Goal: Task Accomplishment & Management: Manage account settings

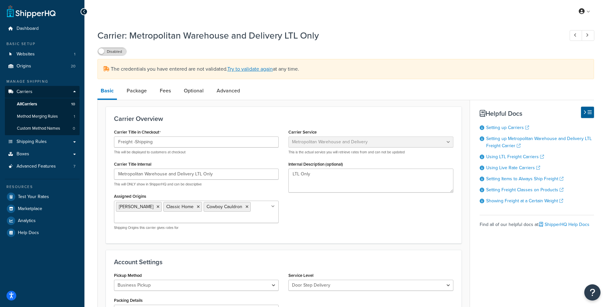
select select "metropolitanFreight"
select select "ds"
click at [39, 28] on link "Dashboard" at bounding box center [42, 29] width 75 height 12
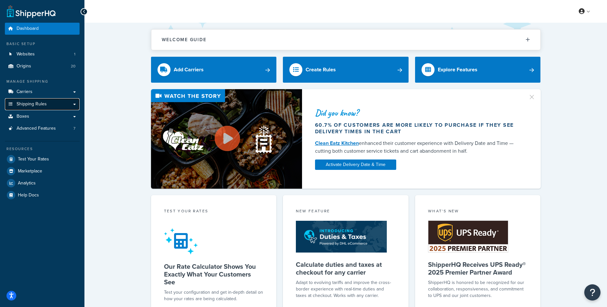
click at [33, 105] on span "Shipping Rules" at bounding box center [32, 105] width 30 height 6
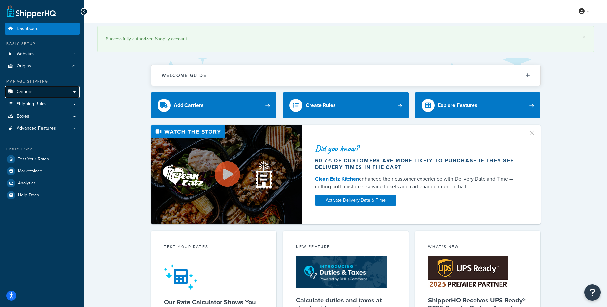
click at [36, 94] on link "Carriers" at bounding box center [42, 92] width 75 height 12
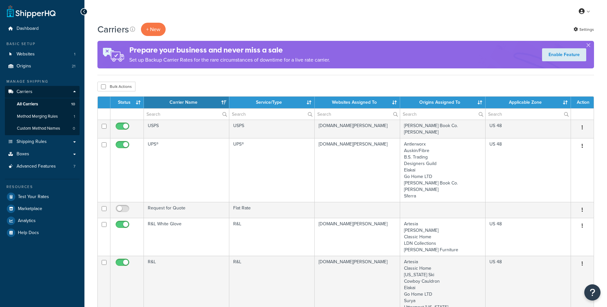
select select "15"
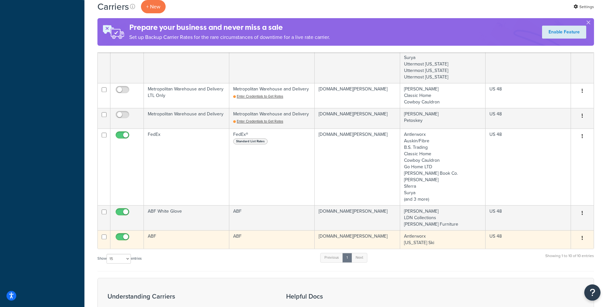
scroll to position [298, 0]
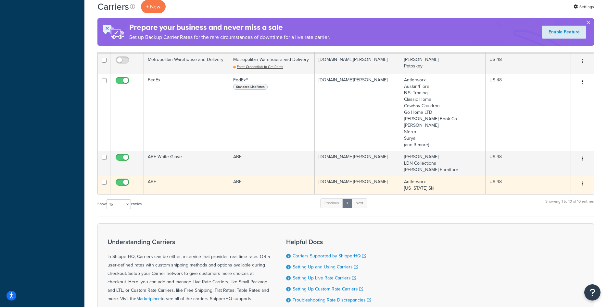
click at [196, 184] on td "ABF" at bounding box center [186, 185] width 85 height 19
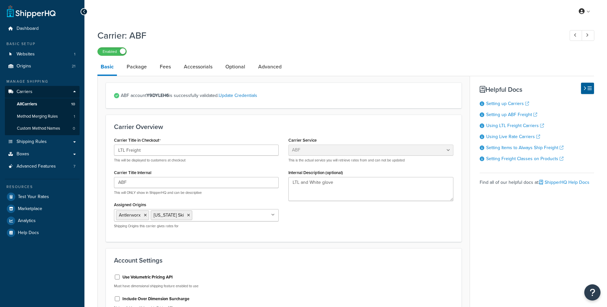
select select "abfFreight"
click at [200, 71] on link "Accessorials" at bounding box center [197, 67] width 35 height 16
select select "residential"
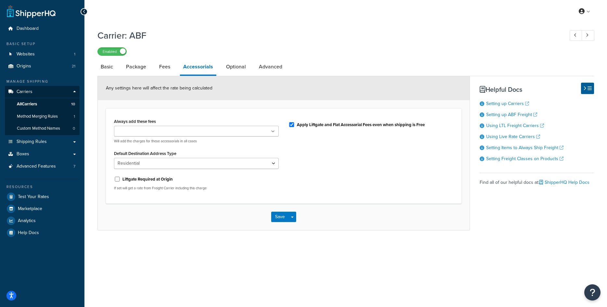
click at [303, 125] on label "Apply Liftgate and Flat Accessorial Fees even when shipping is Free" at bounding box center [361, 125] width 128 height 6
click at [295, 125] on input "Apply Liftgate and Flat Accessorial Fees even when shipping is Free" at bounding box center [291, 124] width 6 height 5
checkbox input "false"
click at [274, 219] on button "Save" at bounding box center [280, 217] width 18 height 10
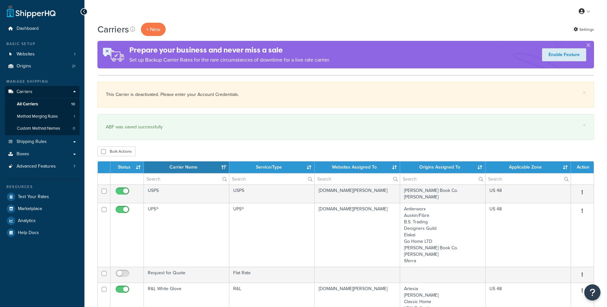
select select "15"
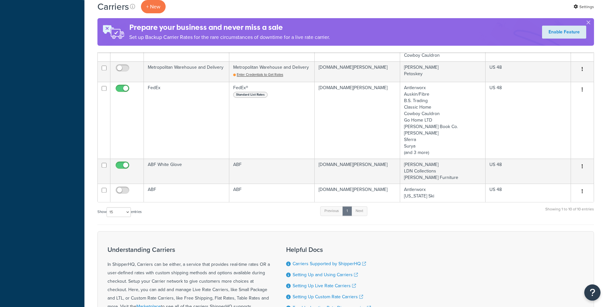
scroll to position [397, 0]
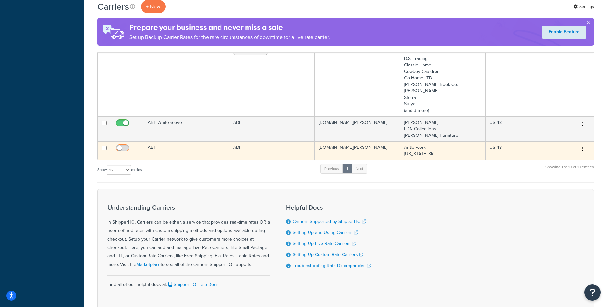
click at [126, 147] on input "checkbox" at bounding box center [123, 150] width 18 height 8
checkbox input "true"
click at [171, 157] on td "ABF" at bounding box center [186, 151] width 85 height 19
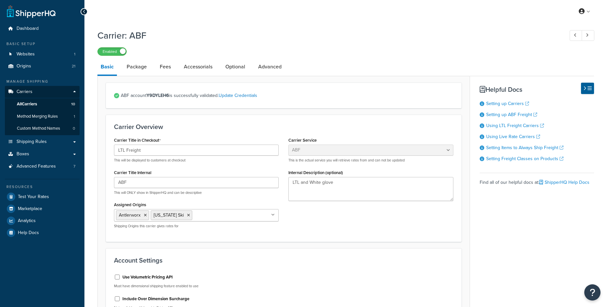
select select "abfFreight"
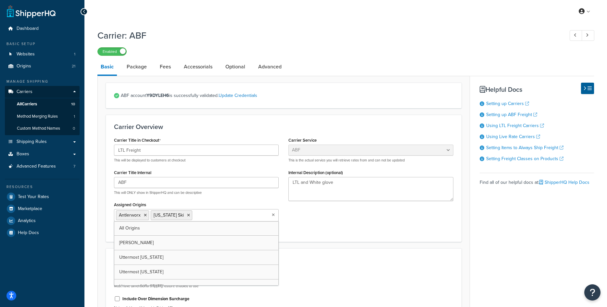
click at [204, 214] on input "Assigned Origins" at bounding box center [222, 215] width 57 height 7
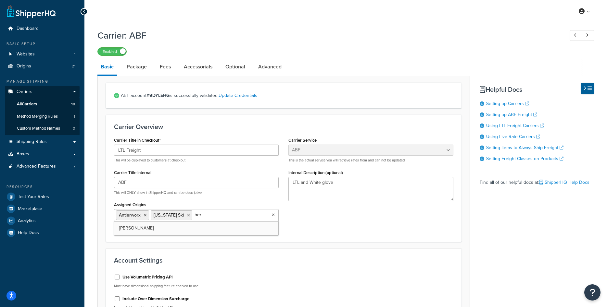
type input "bern"
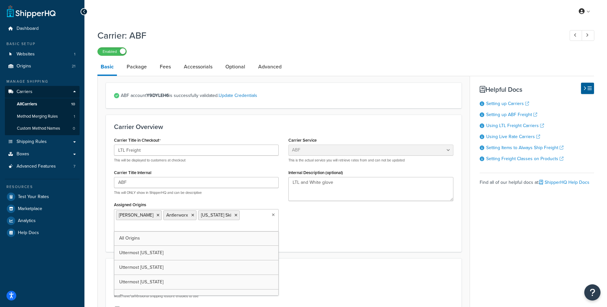
click at [303, 231] on div "Carrier Title in Checkout LTL Freight This will be displayed to customers at ch…" at bounding box center [283, 190] width 349 height 108
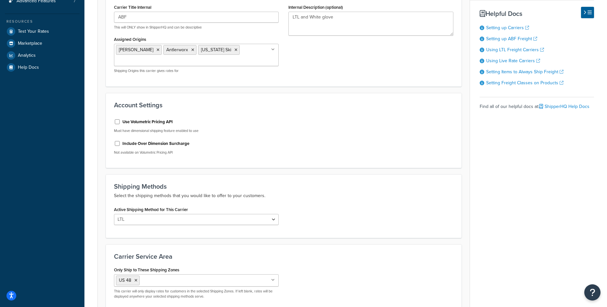
scroll to position [230, 0]
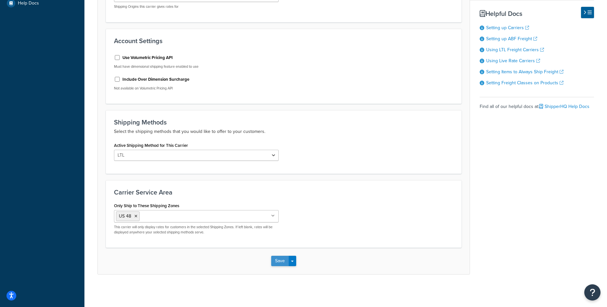
click at [275, 263] on button "Save" at bounding box center [280, 261] width 18 height 10
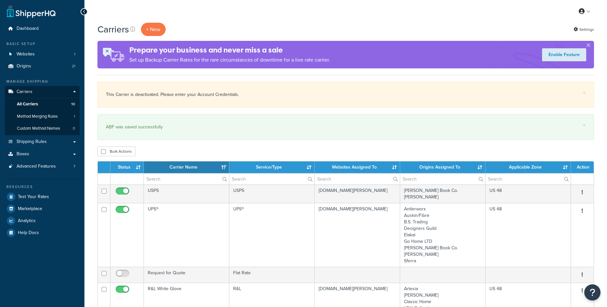
select select "15"
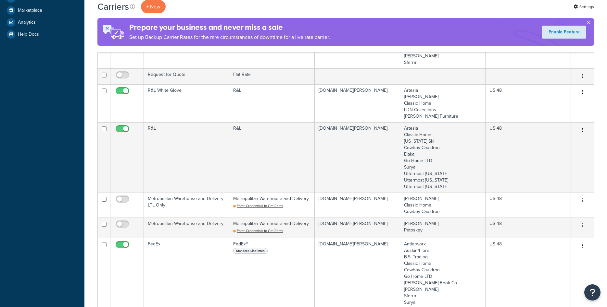
scroll to position [364, 0]
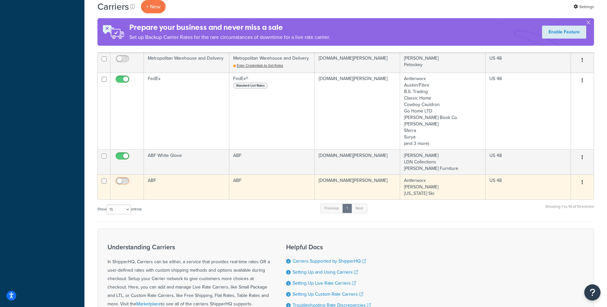
click at [131, 183] on input "checkbox" at bounding box center [123, 183] width 18 height 8
checkbox input "true"
click at [168, 189] on td "ABF" at bounding box center [186, 187] width 85 height 25
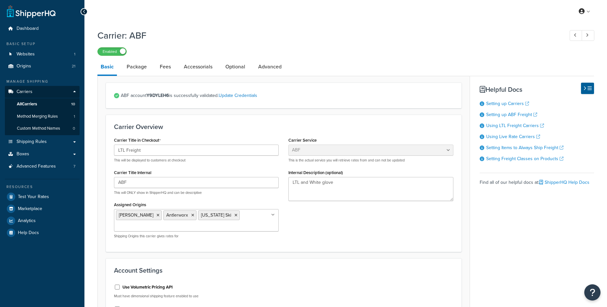
select select "abfFreight"
click at [41, 102] on link "All Carriers 10" at bounding box center [42, 104] width 75 height 12
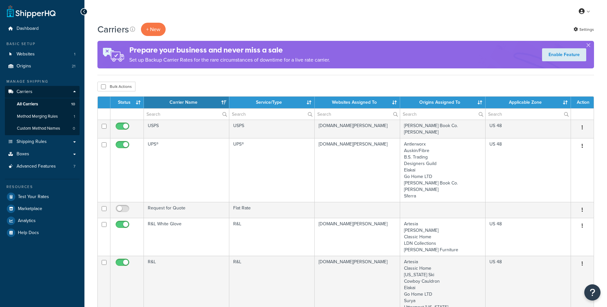
select select "15"
click at [39, 144] on span "Shipping Rules" at bounding box center [32, 142] width 30 height 6
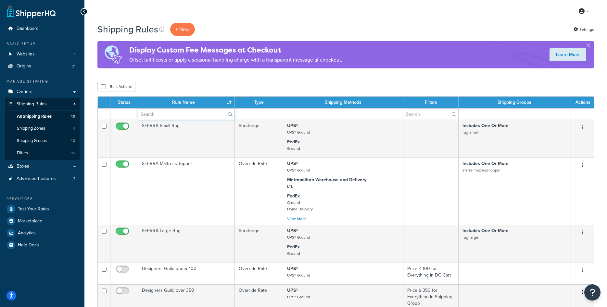
click at [188, 113] on input "text" at bounding box center [186, 114] width 96 height 11
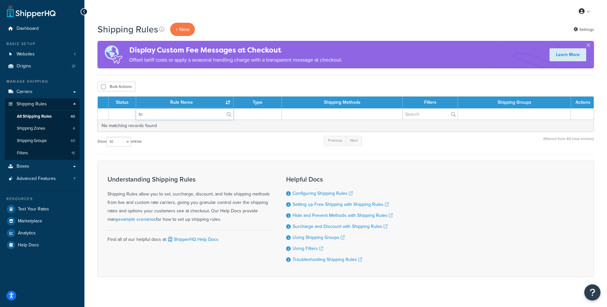
click at [181, 119] on input "br" at bounding box center [184, 114] width 97 height 11
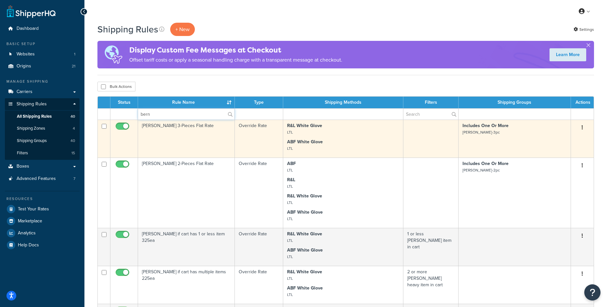
type input "bern"
click at [193, 143] on td "[PERSON_NAME] 3-Pieces Flat Rate" at bounding box center [186, 139] width 97 height 38
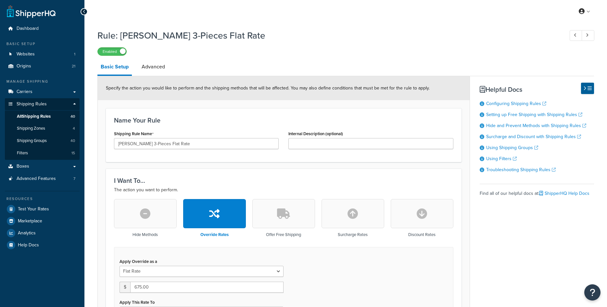
select select "ITEM"
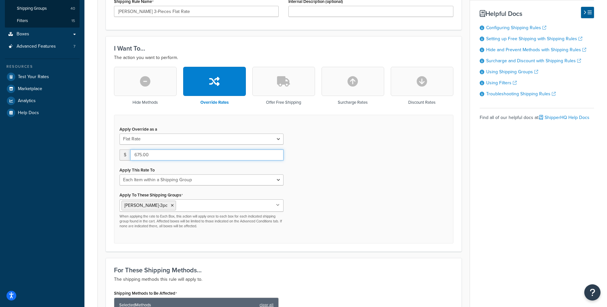
drag, startPoint x: 141, startPoint y: 154, endPoint x: 129, endPoint y: 152, distance: 12.5
click at [130, 152] on input "675.00" at bounding box center [206, 155] width 153 height 11
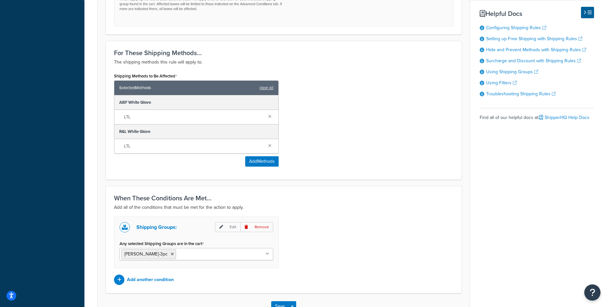
scroll to position [395, 0]
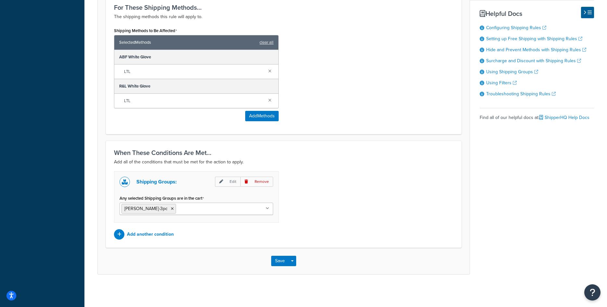
type input "600.00"
click at [270, 262] on div "Save Save Dropdown Save and Edit Save and Duplicate Save and Create New" at bounding box center [284, 261] width 372 height 27
click at [276, 264] on button "Save" at bounding box center [280, 261] width 18 height 10
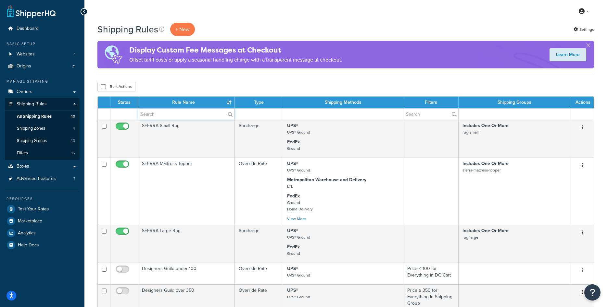
click at [176, 113] on input "text" at bounding box center [186, 114] width 96 height 11
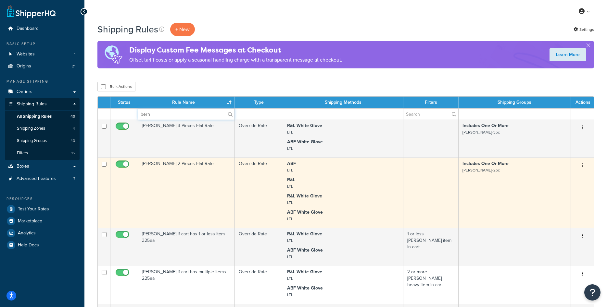
type input "bern"
click at [188, 171] on td "Bernhardt 2-Pieces Flat Rate" at bounding box center [186, 193] width 97 height 70
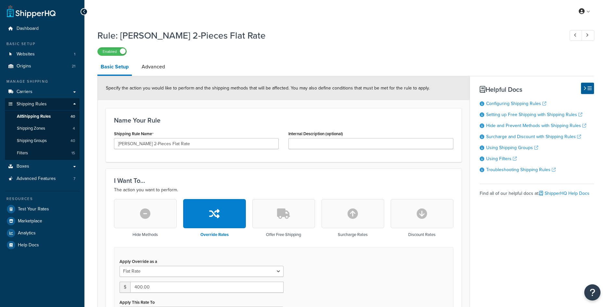
select select "ITEM"
click at [52, 118] on link "All Shipping Rules 40" at bounding box center [42, 117] width 75 height 12
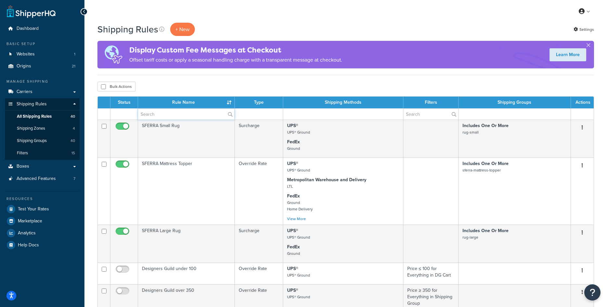
click at [199, 114] on input "text" at bounding box center [186, 114] width 96 height 11
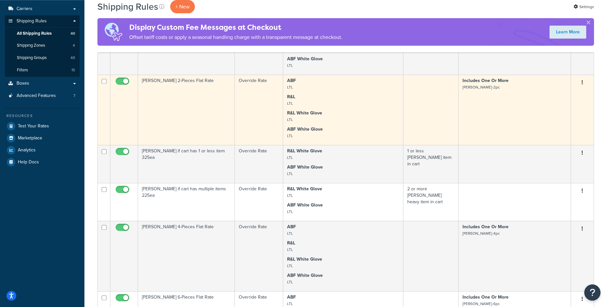
scroll to position [99, 0]
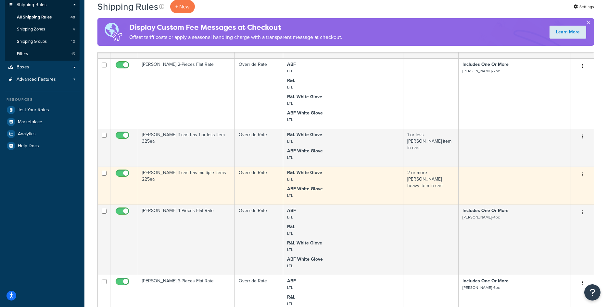
type input "bern"
click at [189, 187] on td "Bernhardt if cart has multiple items 225ea" at bounding box center [186, 186] width 97 height 38
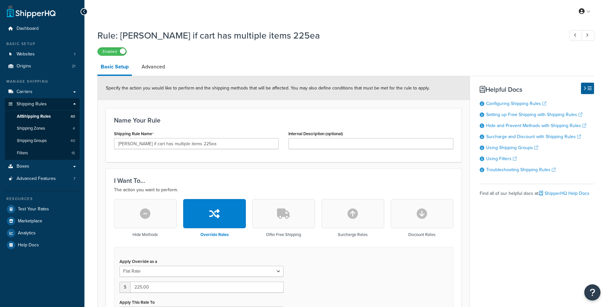
select select "ITEM"
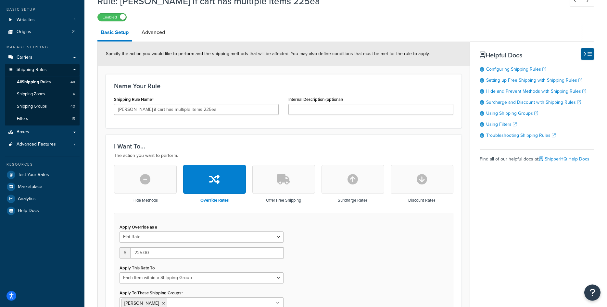
scroll to position [66, 0]
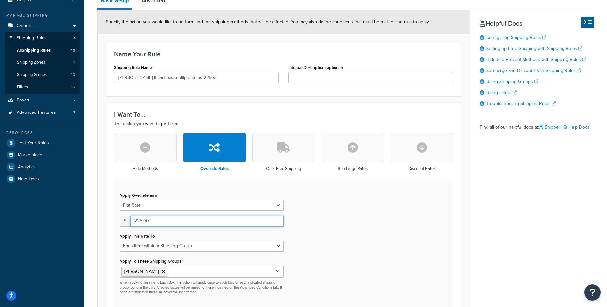
drag, startPoint x: 143, startPoint y: 219, endPoint x: 137, endPoint y: 218, distance: 6.2
click at [137, 218] on input "225.00" at bounding box center [206, 221] width 153 height 11
type input "200.00"
click at [334, 236] on div "Apply Override as a Flat Rate Percentage Flat Rate & Percentage $ 200.00 Apply …" at bounding box center [283, 245] width 339 height 129
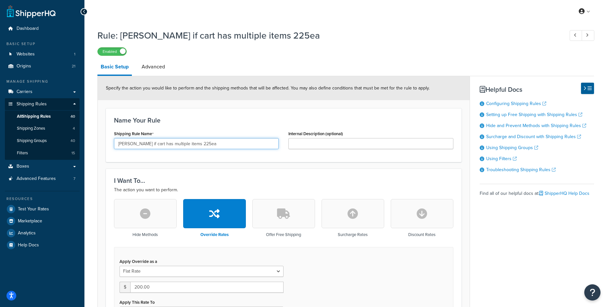
drag, startPoint x: 191, startPoint y: 143, endPoint x: 195, endPoint y: 143, distance: 4.5
click at [195, 143] on input "Bernhardt if cart has multiple items 225ea" at bounding box center [196, 143] width 165 height 11
type input "Bernhardt if cart has multiple items 200ea"
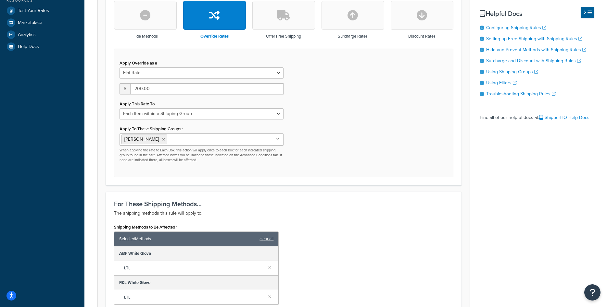
scroll to position [406, 0]
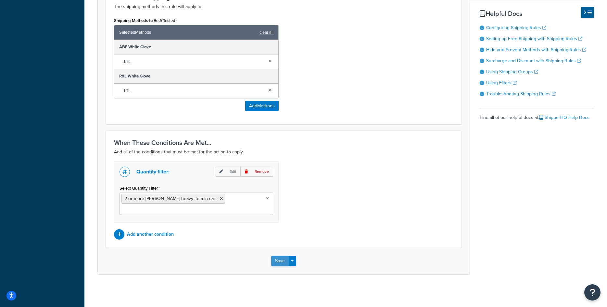
click at [282, 263] on button "Save" at bounding box center [280, 261] width 18 height 10
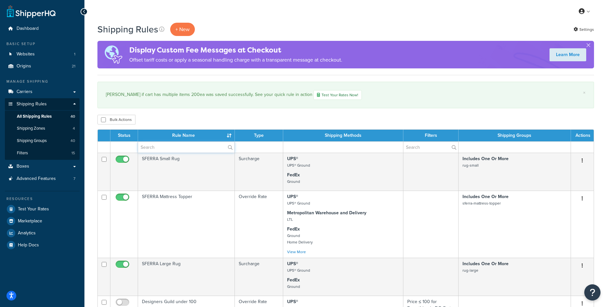
click at [179, 149] on input "text" at bounding box center [186, 147] width 96 height 11
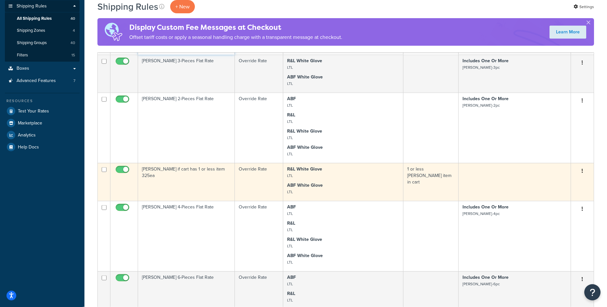
scroll to position [99, 0]
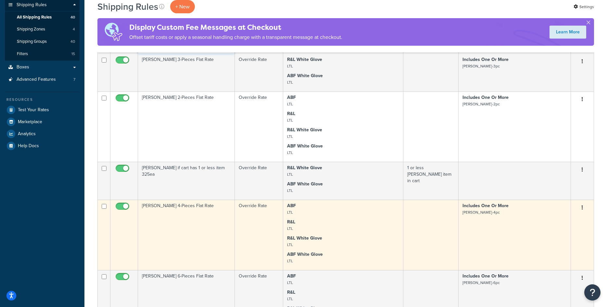
type input "bern"
click at [195, 219] on td "[PERSON_NAME] 4-Pieces Flat Rate" at bounding box center [186, 235] width 97 height 70
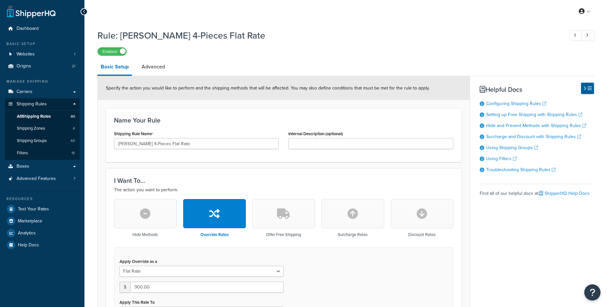
select select "ITEM"
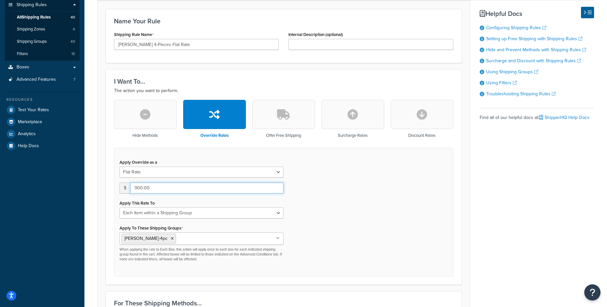
drag, startPoint x: 138, startPoint y: 186, endPoint x: 134, endPoint y: 186, distance: 4.2
click at [134, 186] on input "900.00" at bounding box center [206, 188] width 153 height 11
type input "800.00"
click at [307, 221] on div "Apply Override as a Flat Rate Percentage Flat Rate & Percentage $ 800.00 Apply …" at bounding box center [283, 212] width 339 height 129
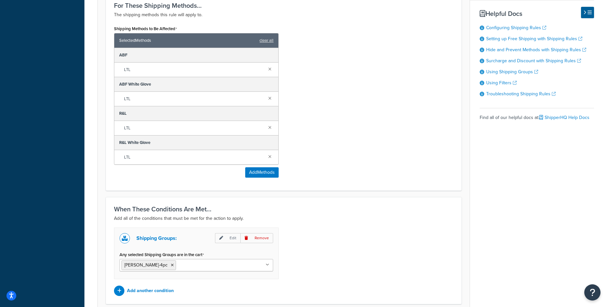
scroll to position [454, 0]
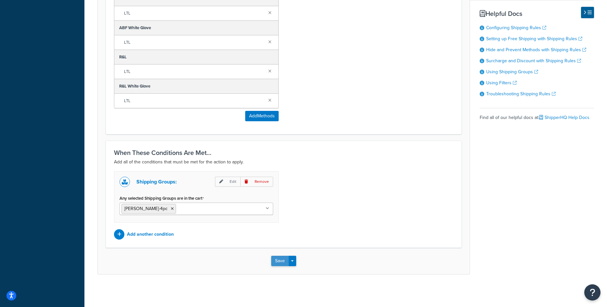
click at [276, 263] on button "Save" at bounding box center [280, 261] width 18 height 10
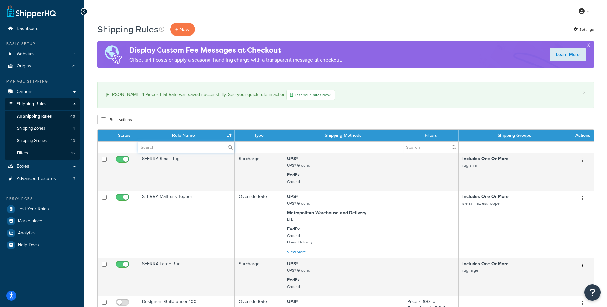
click at [187, 149] on input "text" at bounding box center [186, 147] width 96 height 11
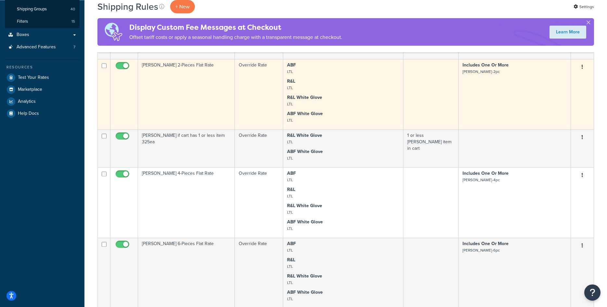
scroll to position [166, 0]
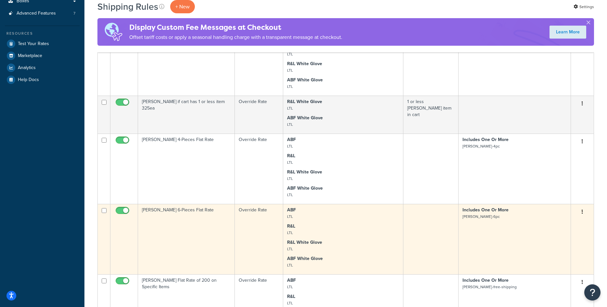
type input "bern"
click at [198, 215] on td "[PERSON_NAME] 6-Pieces Flat Rate" at bounding box center [186, 239] width 97 height 70
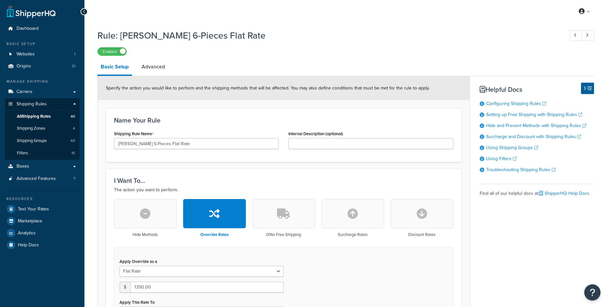
select select "ITEM"
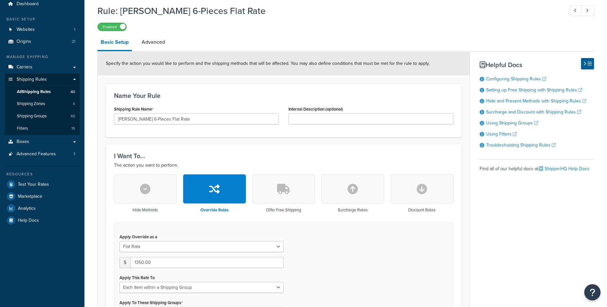
scroll to position [66, 0]
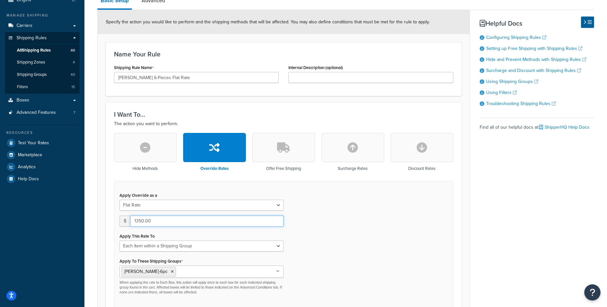
drag, startPoint x: 137, startPoint y: 220, endPoint x: 142, endPoint y: 220, distance: 5.5
click at [142, 220] on input "1350.00" at bounding box center [206, 221] width 153 height 11
type input "1200.00"
click at [327, 234] on div "Apply Override as a Flat Rate Percentage Flat Rate & Percentage $ 1200.00 Apply…" at bounding box center [283, 245] width 339 height 129
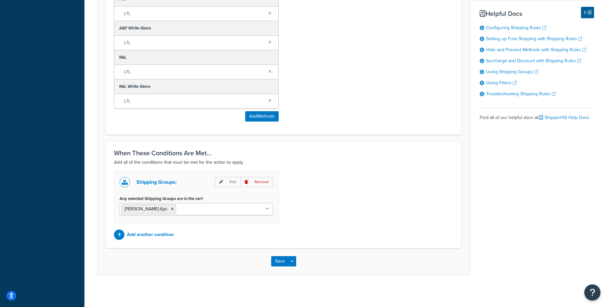
scroll to position [454, 0]
click at [277, 262] on button "Save" at bounding box center [280, 261] width 18 height 10
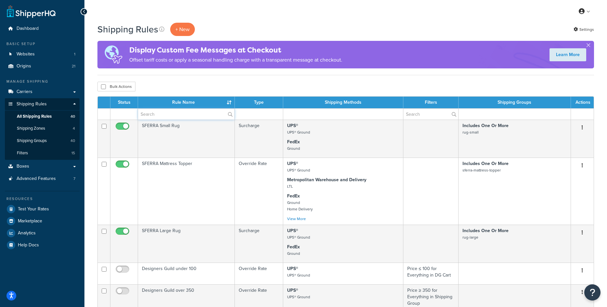
click at [184, 115] on input "text" at bounding box center [186, 114] width 96 height 11
type input "bern"
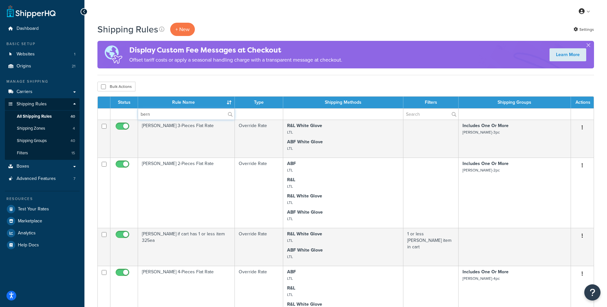
click at [165, 115] on input "bern" at bounding box center [186, 114] width 96 height 11
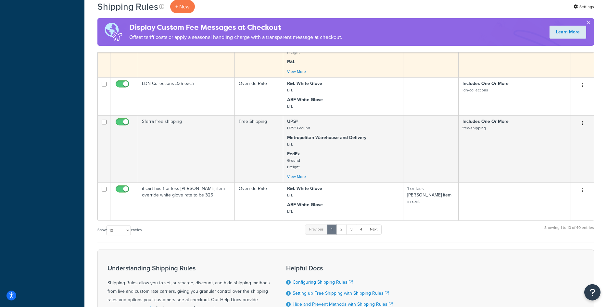
scroll to position [331, 0]
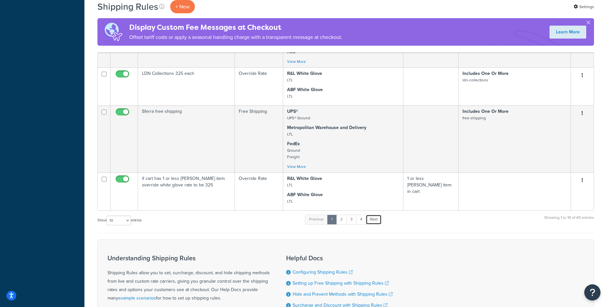
click at [371, 222] on link "Next" at bounding box center [374, 220] width 16 height 10
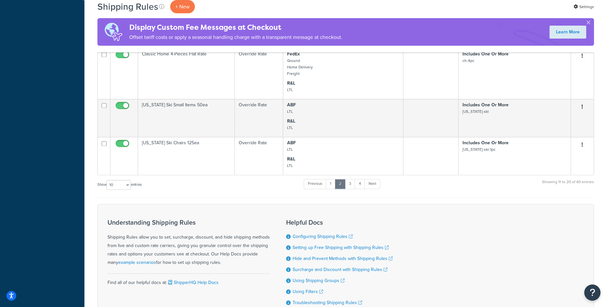
scroll to position [364, 0]
click at [378, 181] on link "Next" at bounding box center [372, 184] width 16 height 10
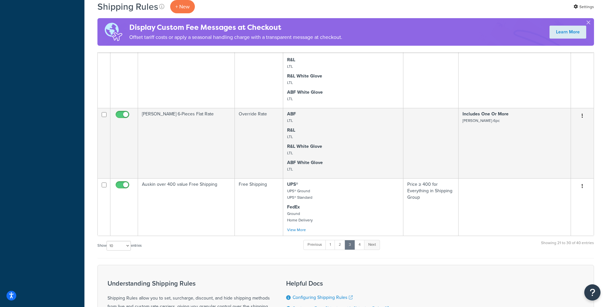
click at [376, 242] on link "Next" at bounding box center [372, 245] width 16 height 10
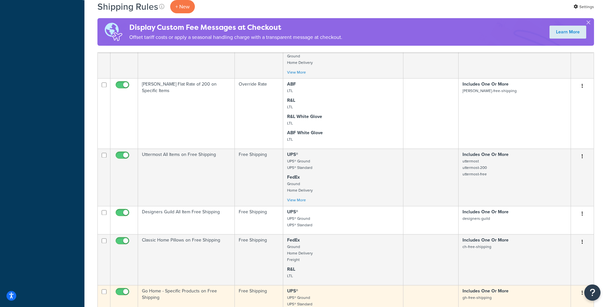
scroll to position [501, 0]
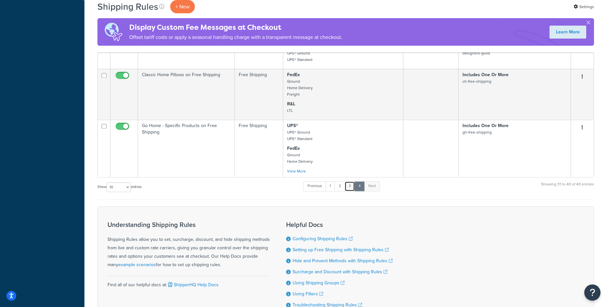
click at [352, 186] on link "3" at bounding box center [349, 186] width 10 height 10
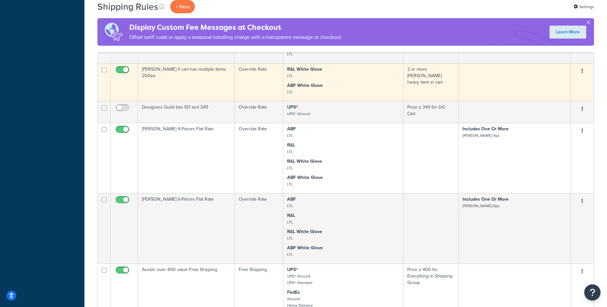
scroll to position [378, 0]
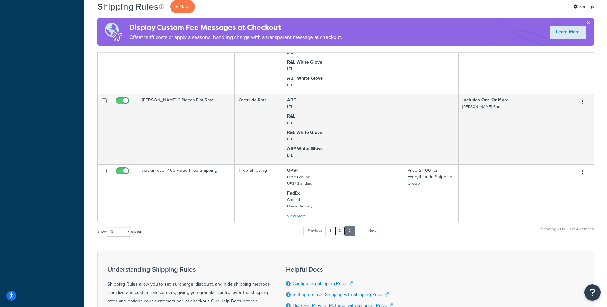
click at [338, 233] on link "2" at bounding box center [339, 231] width 11 height 10
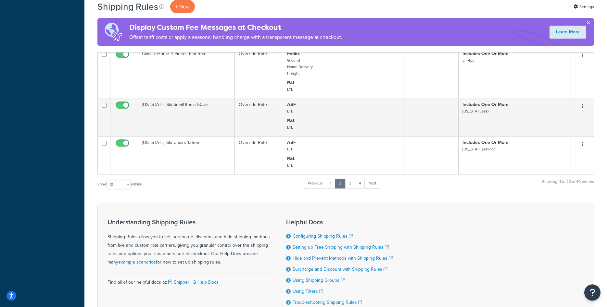
scroll to position [364, 0]
click at [330, 186] on link "1" at bounding box center [331, 184] width 10 height 10
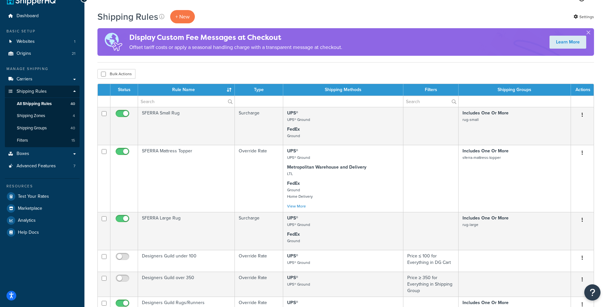
scroll to position [0, 0]
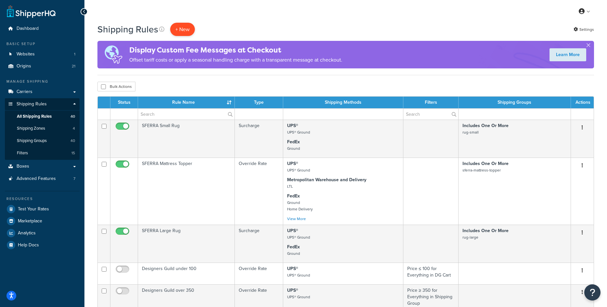
click at [187, 29] on p "+ New" at bounding box center [182, 29] width 25 height 13
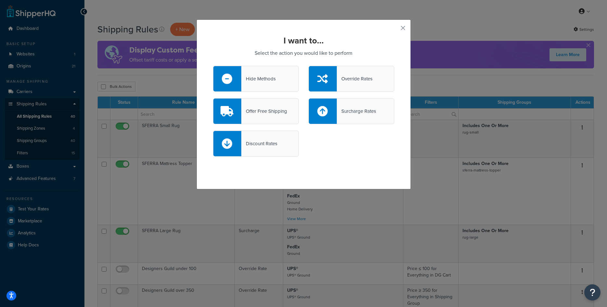
click at [282, 112] on div "Offer Free Shipping" at bounding box center [264, 111] width 46 height 9
click at [0, 0] on input "Offer Free Shipping" at bounding box center [0, 0] width 0 height 0
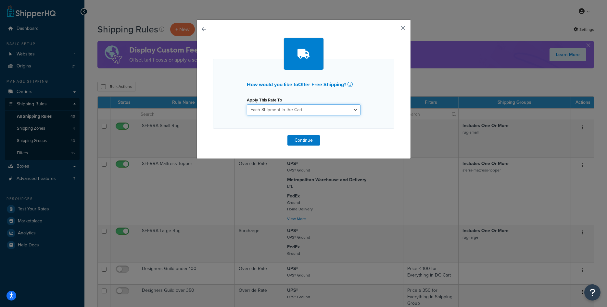
click at [247, 105] on select "Each Shipment in the Cart Each Origin in the Cart Each Shipping Group in the Ca…" at bounding box center [304, 110] width 114 height 11
select select "ITEM"
click option "Each Item within a Shipping Group" at bounding box center [0, 0] width 0 height 0
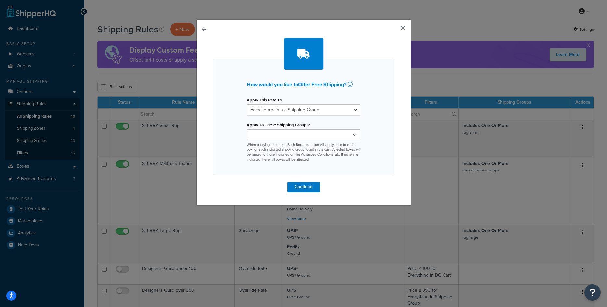
click at [297, 138] on input "Apply To These Shipping Groups" at bounding box center [277, 135] width 57 height 7
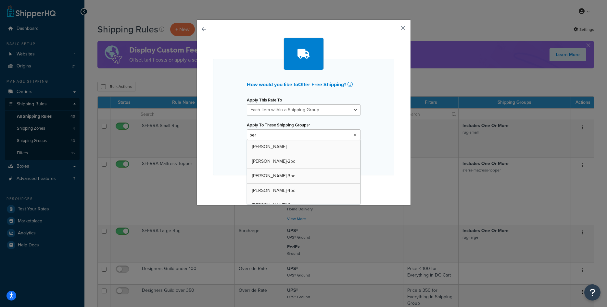
type input "bern"
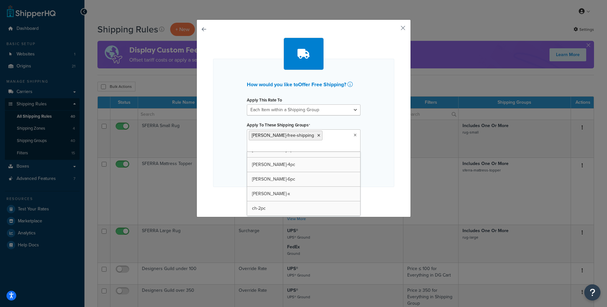
click at [372, 138] on div "How would you like to Offer Free Shipping ? Apply This Rate To Each Shipment in…" at bounding box center [303, 123] width 181 height 129
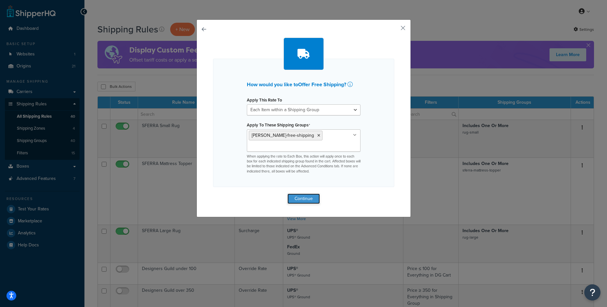
click at [304, 199] on button "Continue" at bounding box center [303, 199] width 32 height 10
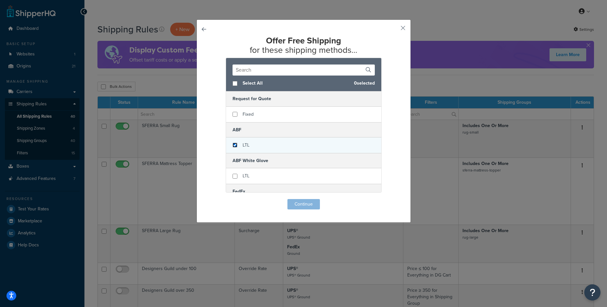
click at [234, 147] on input "checkbox" at bounding box center [234, 145] width 5 height 5
checkbox input "true"
click at [296, 204] on button "Continue" at bounding box center [303, 204] width 32 height 10
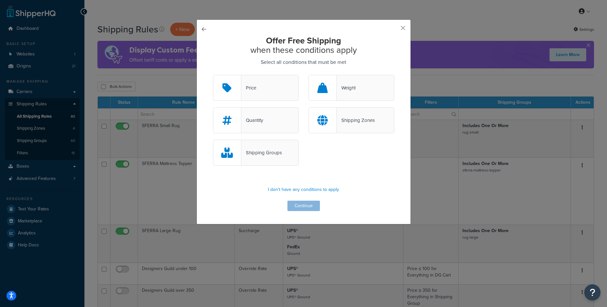
click at [266, 151] on div "Shipping Groups" at bounding box center [261, 152] width 41 height 9
click at [0, 0] on input "Shipping Groups" at bounding box center [0, 0] width 0 height 0
click at [302, 205] on button "Continue" at bounding box center [303, 206] width 32 height 10
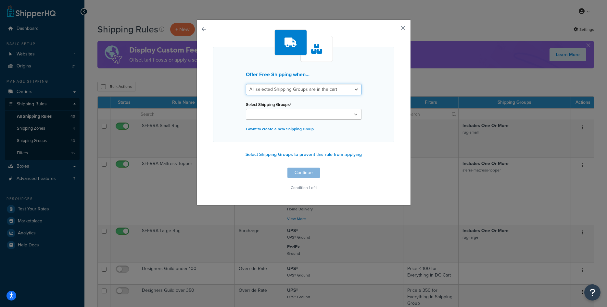
click at [246, 84] on select "All selected Shipping Groups are in the cart Any selected Shipping Groups are i…" at bounding box center [304, 89] width 116 height 11
select select "any"
click option "Any selected Shipping Groups are in the cart" at bounding box center [0, 0] width 0 height 0
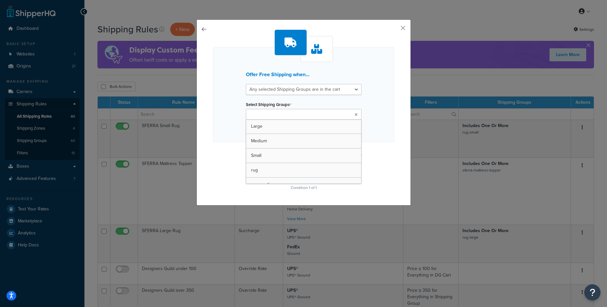
click at [280, 119] on ul at bounding box center [304, 114] width 116 height 11
type input "bern"
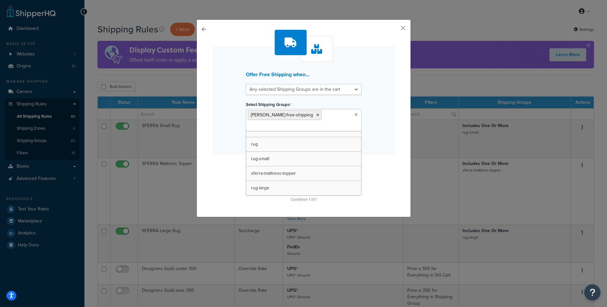
scroll to position [417, 0]
click at [375, 159] on div "Offer Free Shipping when... All selected Shipping Groups are in the cart Any se…" at bounding box center [303, 117] width 181 height 175
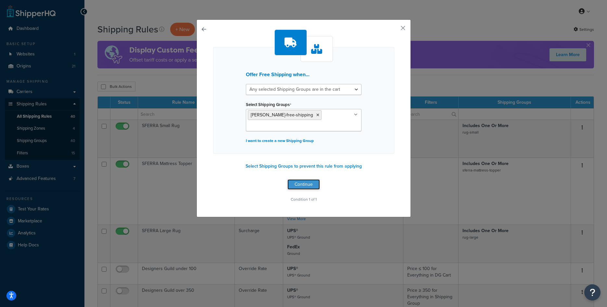
click at [308, 187] on button "Continue" at bounding box center [303, 185] width 32 height 10
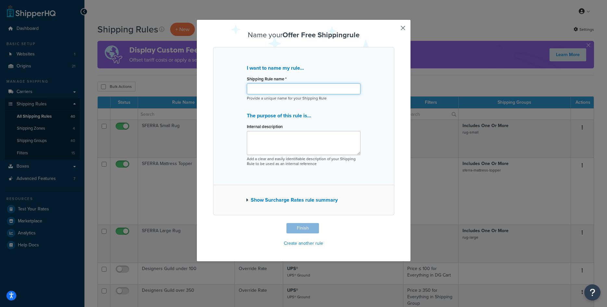
click at [282, 91] on input "Shipping Rule name *" at bounding box center [304, 88] width 114 height 11
type input "Bernhardt Free Shipping"
click at [270, 140] on textarea "Internal description" at bounding box center [304, 143] width 114 height 24
paste textarea "Free shipping for all chairs, end/side tables, stools/ottomans"
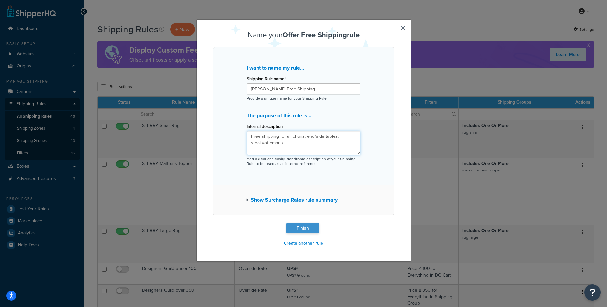
type textarea "Free shipping for all chairs, end/side tables, stools/ottomans"
click at [304, 230] on button "Finish" at bounding box center [302, 228] width 32 height 10
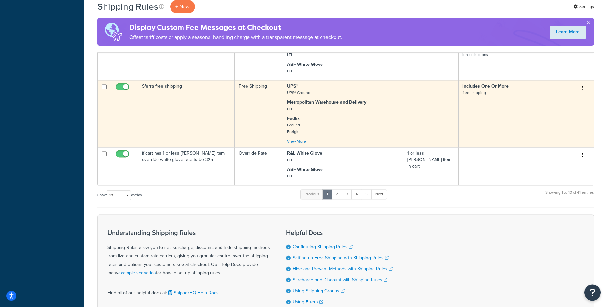
scroll to position [419, 0]
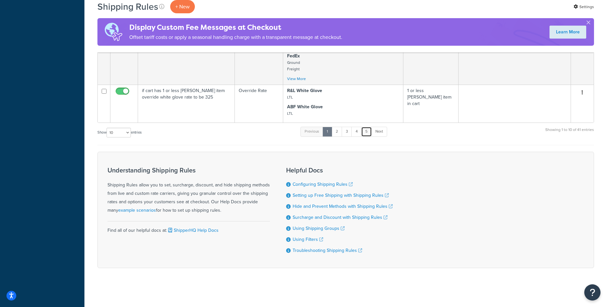
click at [365, 129] on link "5" at bounding box center [366, 132] width 11 height 10
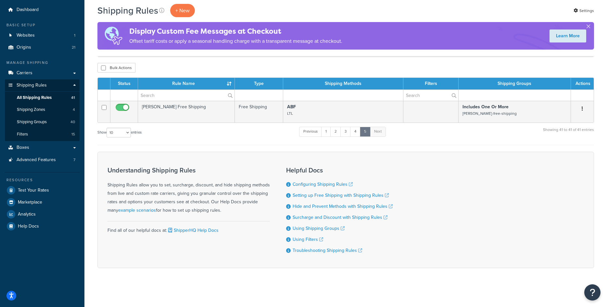
scroll to position [19, 0]
click at [181, 93] on input "text" at bounding box center [186, 95] width 96 height 11
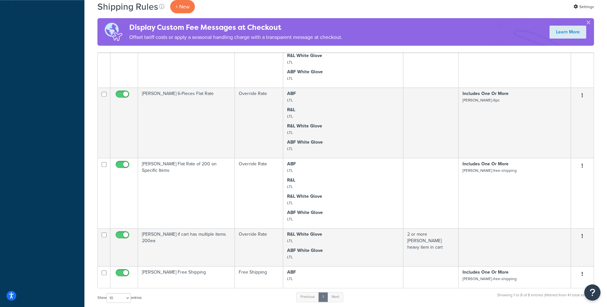
scroll to position [251, 0]
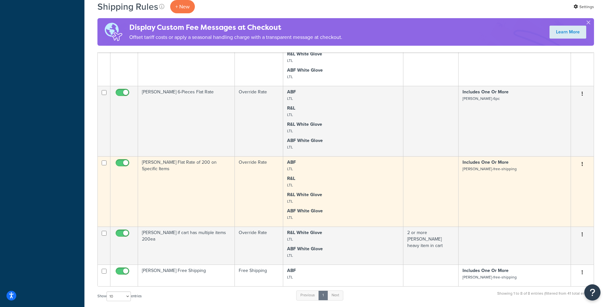
type input "bern"
click at [217, 166] on td "[PERSON_NAME] Flat Rate of 200 on Specific Items" at bounding box center [186, 191] width 97 height 70
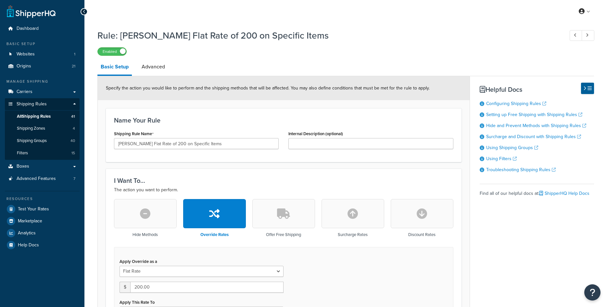
select select "ITEM"
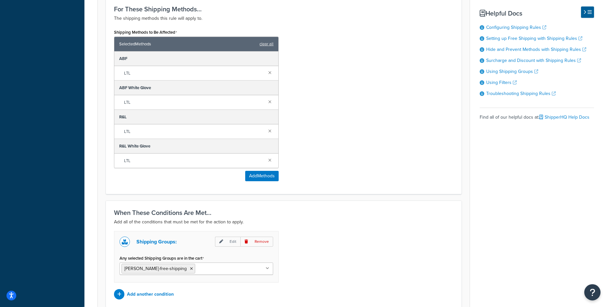
scroll to position [454, 0]
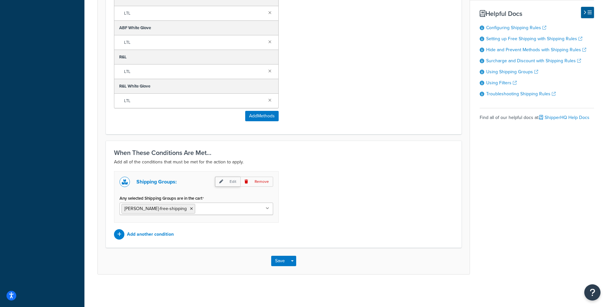
click at [225, 180] on p "Edit" at bounding box center [227, 182] width 25 height 10
select select "any"
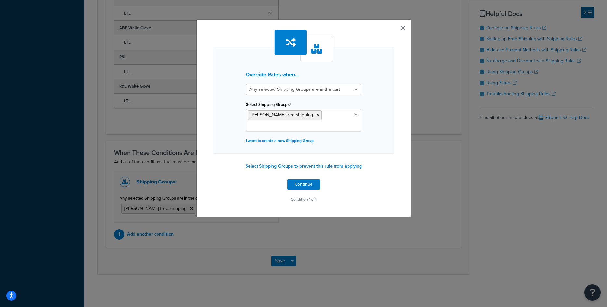
click at [320, 118] on ul "[PERSON_NAME]-free-shipping" at bounding box center [304, 120] width 116 height 22
click at [383, 122] on div "Override Rates when... All selected Shipping Groups are in the cart Any selecte…" at bounding box center [303, 100] width 181 height 107
click at [291, 143] on p "I want to create a new Shipping Group" at bounding box center [304, 140] width 116 height 9
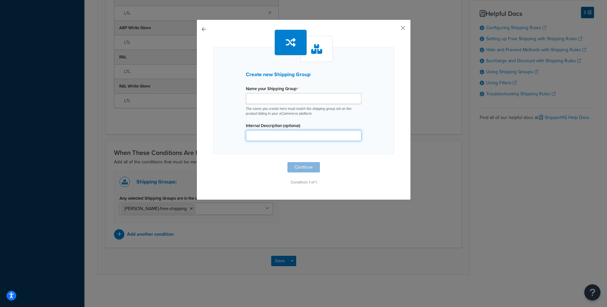
click at [281, 135] on input "Internal Description (optional)" at bounding box center [304, 135] width 116 height 11
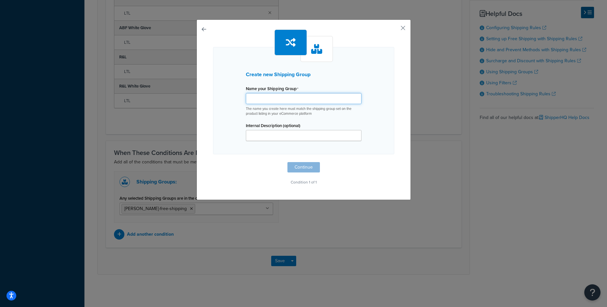
click at [273, 102] on input "Shipping Rule Name" at bounding box center [304, 98] width 116 height 11
click at [257, 96] on input "[PERSON_NAME]-whiteglove" at bounding box center [304, 98] width 116 height 11
type input "[PERSON_NAME]-whiteglove"
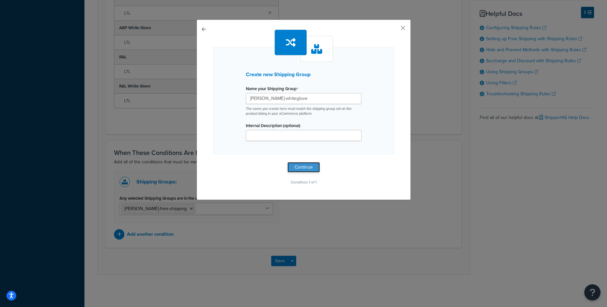
click at [295, 165] on button "Continue" at bounding box center [303, 167] width 32 height 10
select select "any"
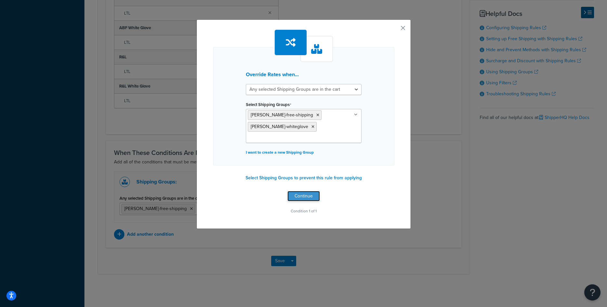
click at [301, 194] on button "Continue" at bounding box center [303, 196] width 32 height 10
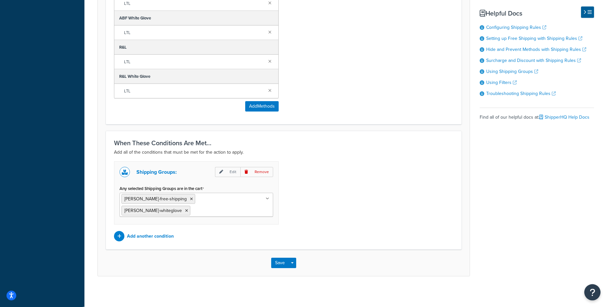
scroll to position [464, 0]
click at [277, 261] on button "Save" at bounding box center [280, 262] width 18 height 10
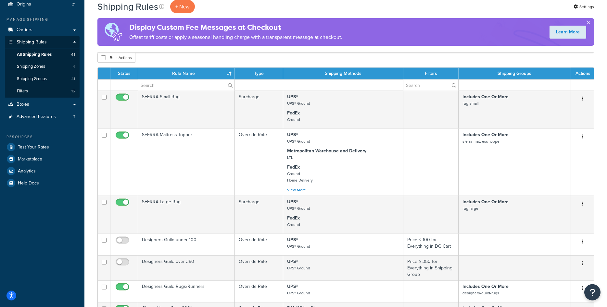
scroll to position [33, 0]
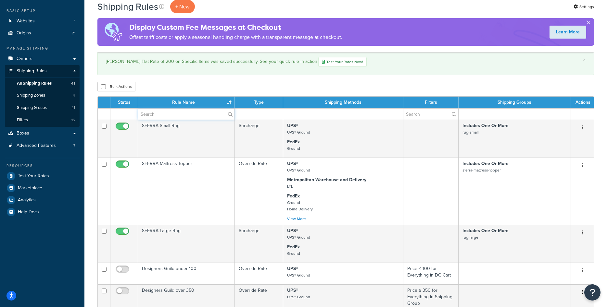
click at [188, 115] on input "text" at bounding box center [186, 114] width 96 height 11
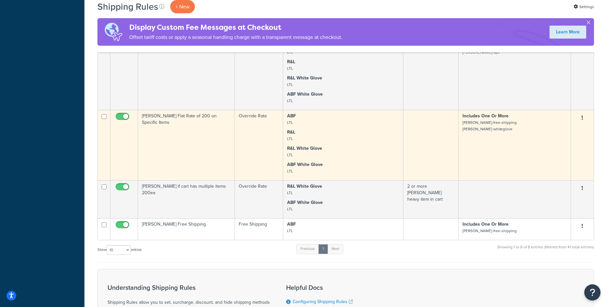
scroll to position [364, 0]
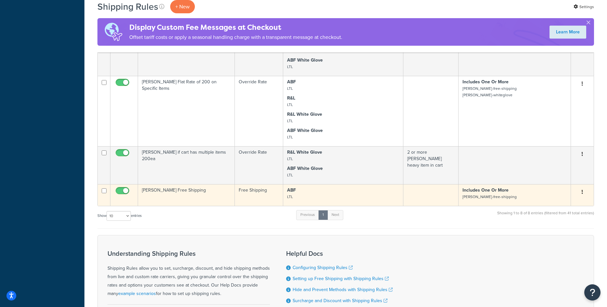
type input "[PERSON_NAME]"
click at [198, 195] on td "[PERSON_NAME] Free Shipping" at bounding box center [186, 195] width 97 height 22
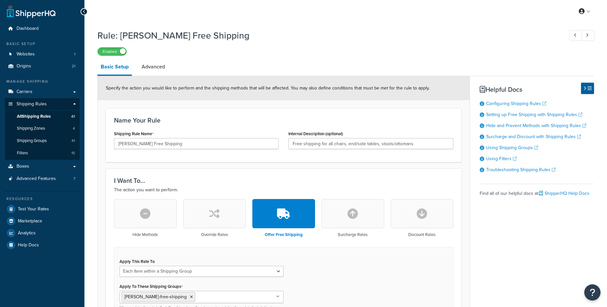
select select "ITEM"
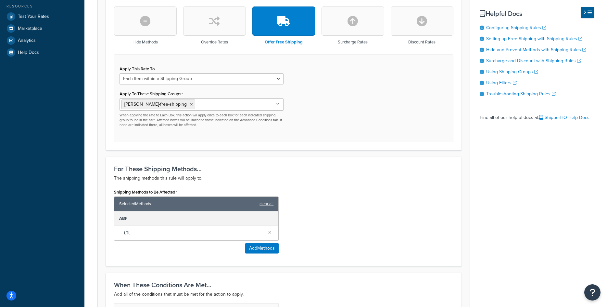
scroll to position [325, 0]
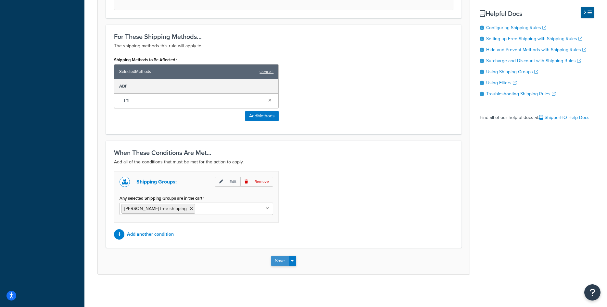
click at [275, 261] on button "Save" at bounding box center [280, 261] width 18 height 10
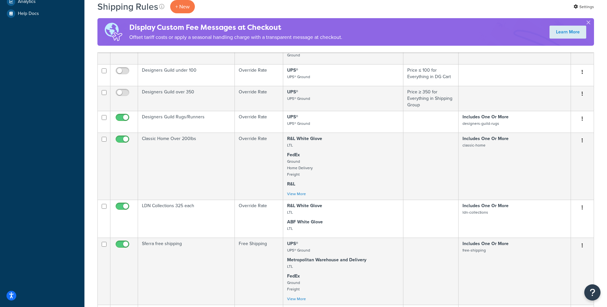
scroll to position [66, 0]
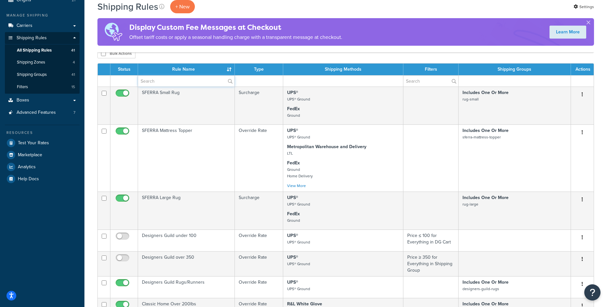
click at [195, 80] on input "text" at bounding box center [186, 81] width 96 height 11
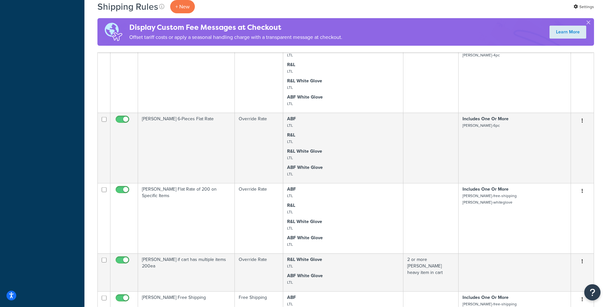
scroll to position [265, 0]
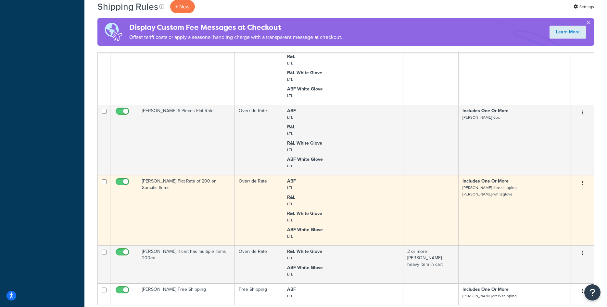
type input "bern"
click at [203, 192] on td "Bernhardt Flat Rate of 200 on Specific Items" at bounding box center [186, 210] width 97 height 70
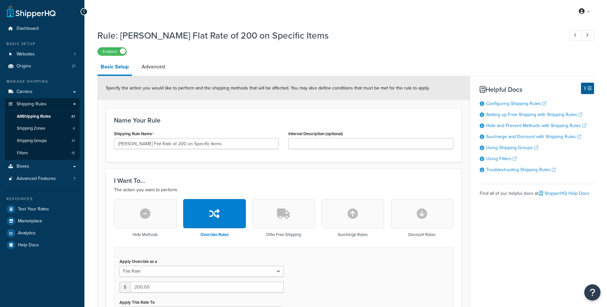
select select "ITEM"
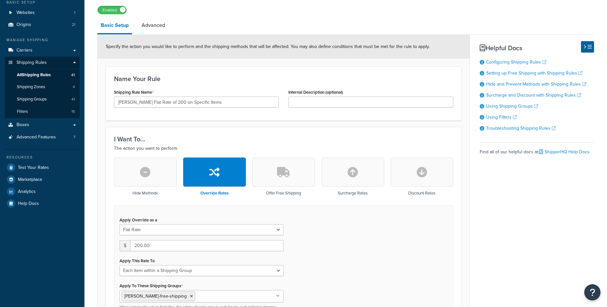
scroll to position [132, 0]
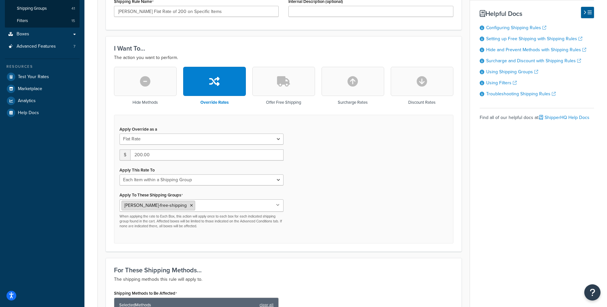
click at [190, 206] on icon at bounding box center [191, 206] width 3 height 4
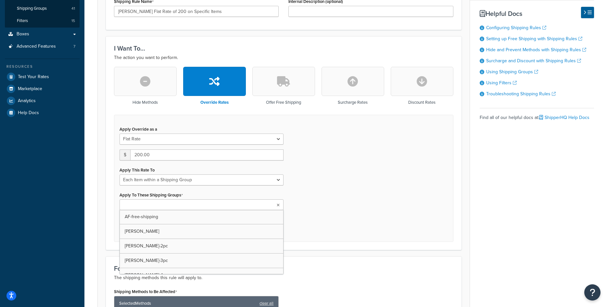
click at [177, 206] on input "Apply To These Shipping Groups" at bounding box center [149, 205] width 57 height 7
paste input "bernhardt-whiteglove"
type input "bernhardt-whiteglove"
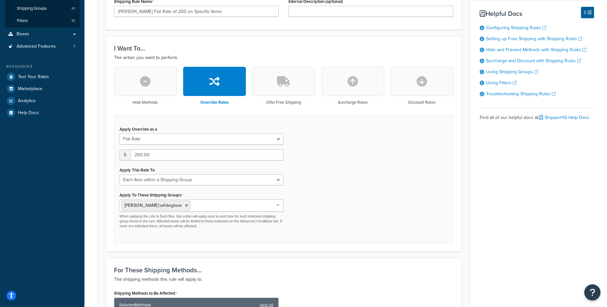
click at [322, 226] on div "Apply Override as a Flat Rate Percentage Flat Rate & Percentage $ 200.00 Apply …" at bounding box center [283, 179] width 339 height 129
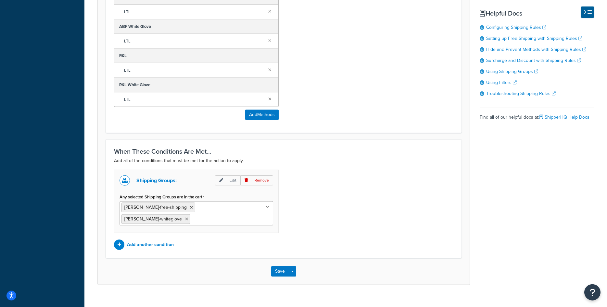
scroll to position [464, 0]
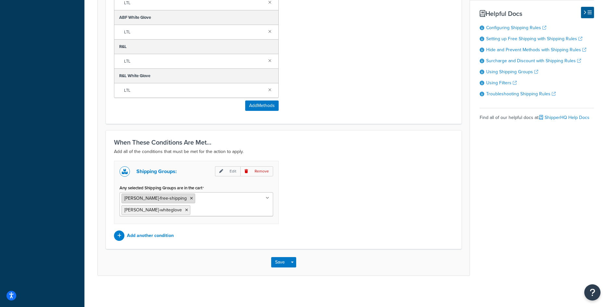
click at [190, 199] on icon at bounding box center [191, 199] width 3 height 4
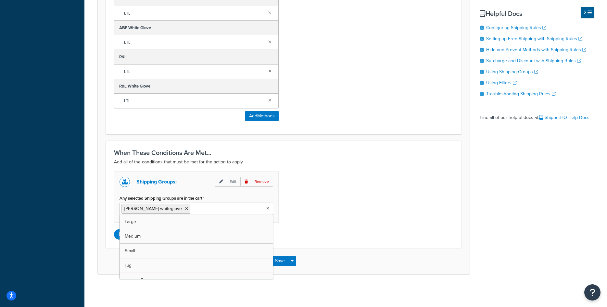
scroll to position [454, 0]
click at [297, 211] on div "Shipping Groups: Edit Remove Any selected Shipping Groups are in the cart bernh…" at bounding box center [283, 205] width 349 height 68
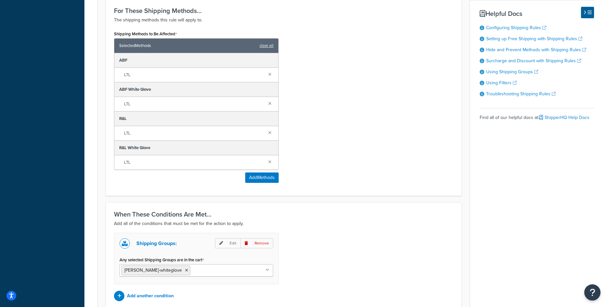
scroll to position [388, 0]
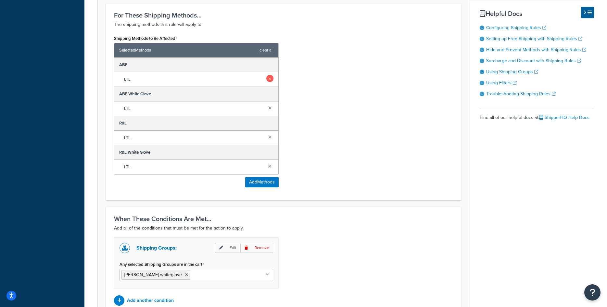
click at [269, 79] on link at bounding box center [269, 78] width 7 height 7
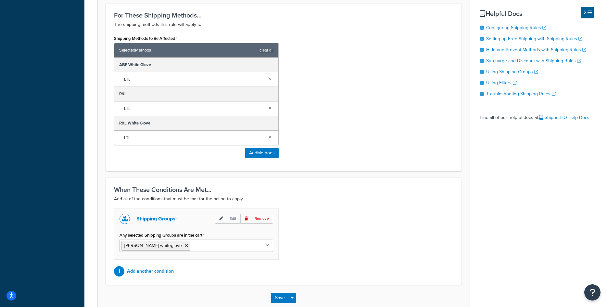
scroll to position [425, 0]
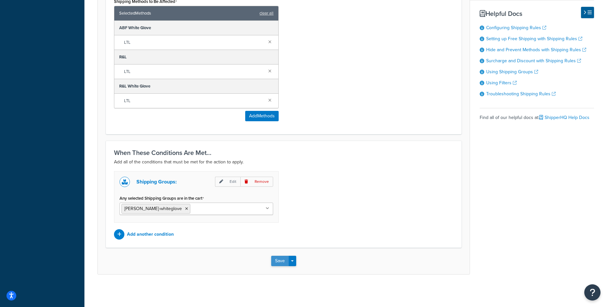
click at [277, 261] on button "Save" at bounding box center [280, 261] width 18 height 10
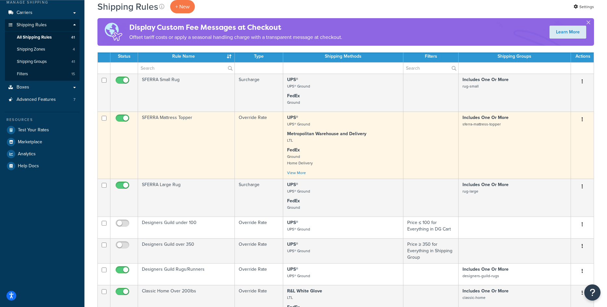
scroll to position [33, 0]
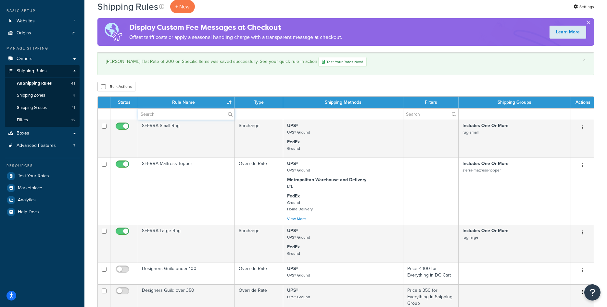
click at [185, 117] on input "text" at bounding box center [186, 114] width 96 height 11
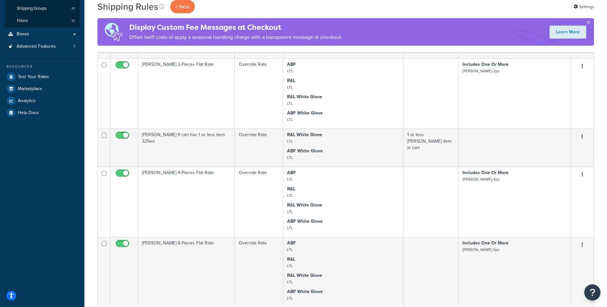
scroll to position [0, 0]
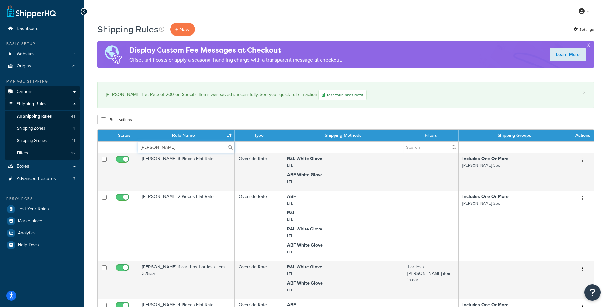
type input "bernhardt"
click at [27, 90] on span "Carriers" at bounding box center [25, 92] width 16 height 6
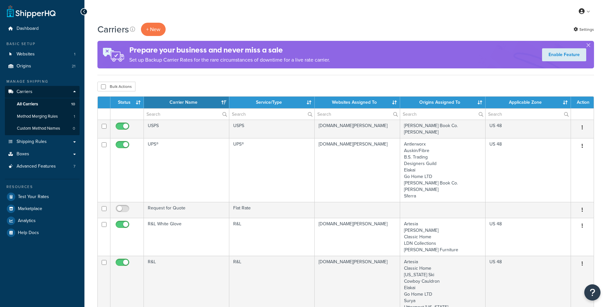
select select "15"
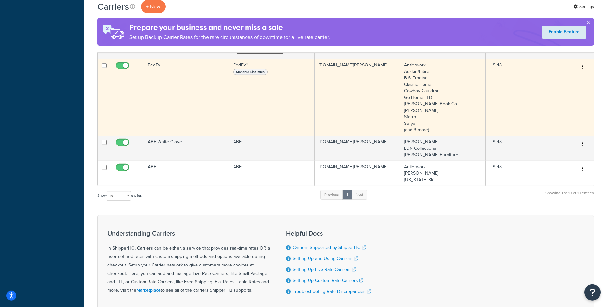
scroll to position [331, 0]
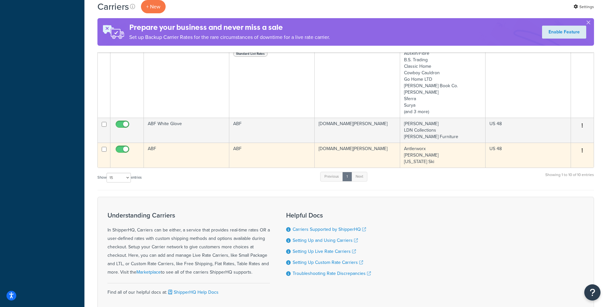
click at [196, 158] on td "ABF" at bounding box center [186, 155] width 85 height 25
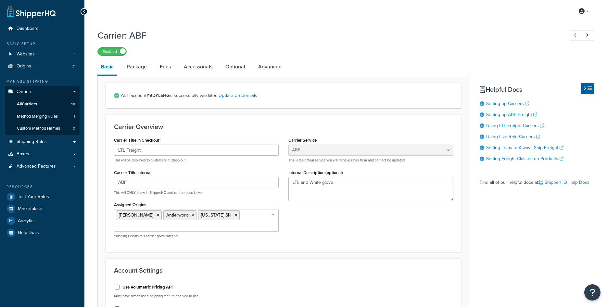
select select "abfFreight"
click at [143, 68] on link "Package" at bounding box center [136, 67] width 27 height 16
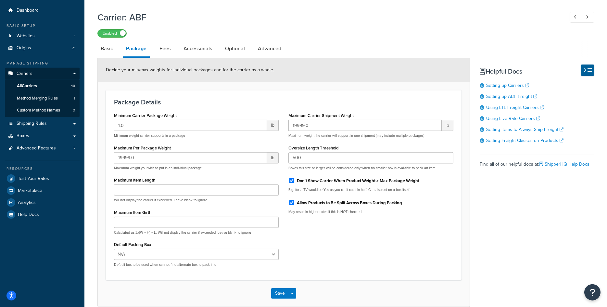
scroll to position [51, 0]
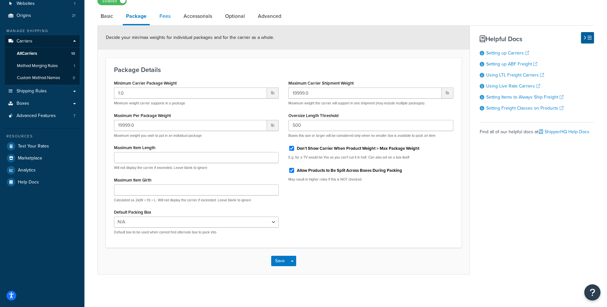
click at [165, 19] on link "Fees" at bounding box center [165, 16] width 18 height 16
select select "AFTER"
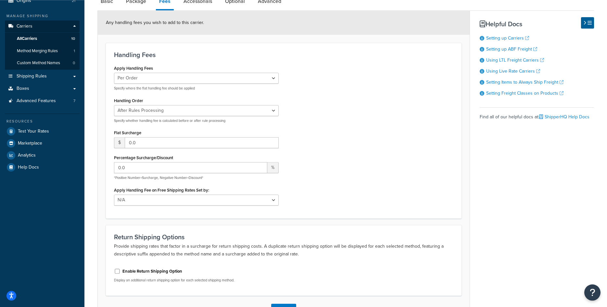
scroll to position [14, 0]
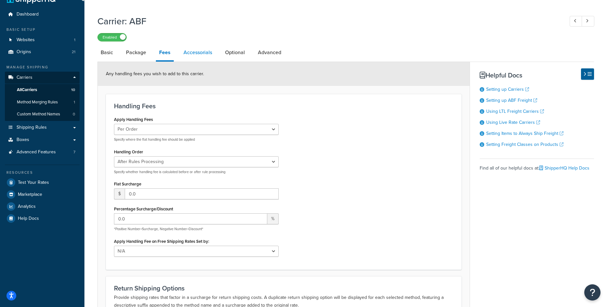
click at [209, 56] on link "Accessorials" at bounding box center [197, 53] width 35 height 16
select select "residential"
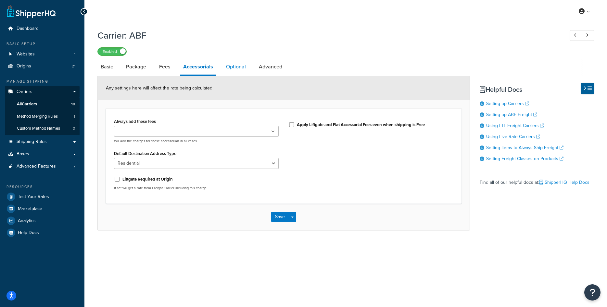
click at [229, 68] on link "Optional" at bounding box center [236, 67] width 26 height 16
select select "55"
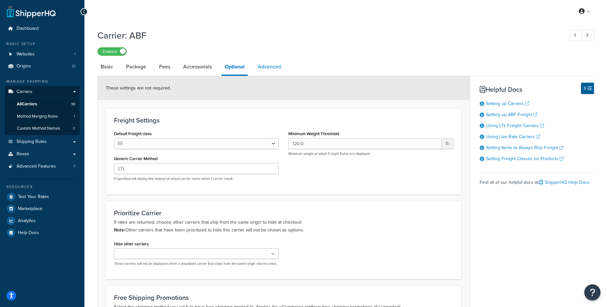
click at [264, 66] on link "Advanced" at bounding box center [269, 67] width 30 height 16
select select "false"
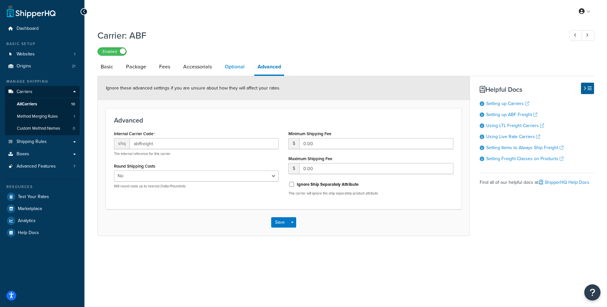
click at [238, 69] on link "Optional" at bounding box center [234, 67] width 26 height 16
select select "55"
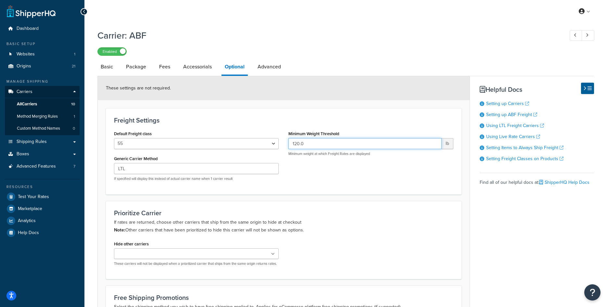
drag, startPoint x: 297, startPoint y: 142, endPoint x: 291, endPoint y: 142, distance: 6.2
click at [291, 142] on input "120.0" at bounding box center [364, 143] width 153 height 11
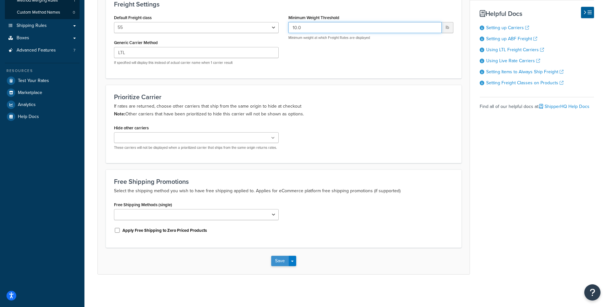
type input "10.0"
click at [278, 258] on button "Save" at bounding box center [280, 261] width 18 height 10
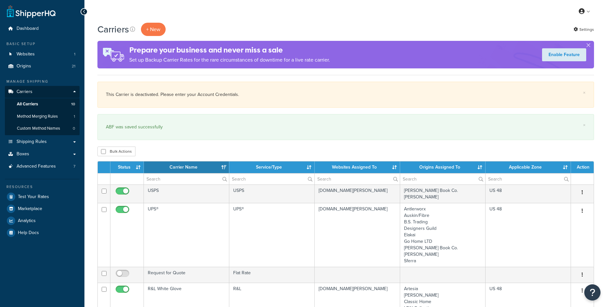
select select "15"
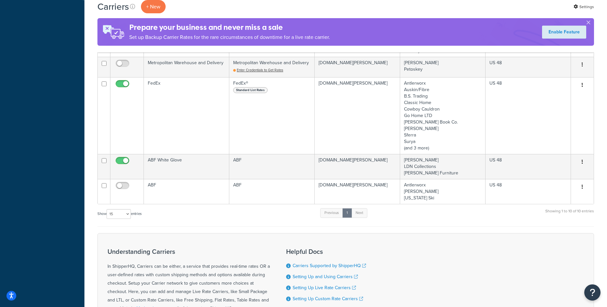
scroll to position [397, 0]
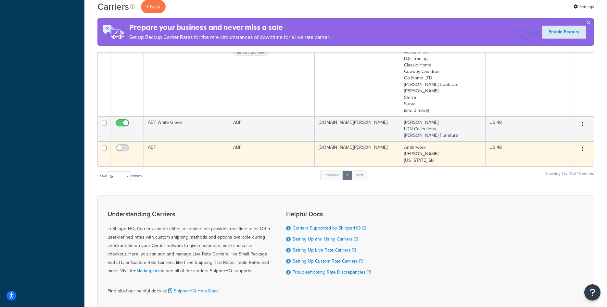
click at [122, 143] on td at bounding box center [126, 154] width 33 height 25
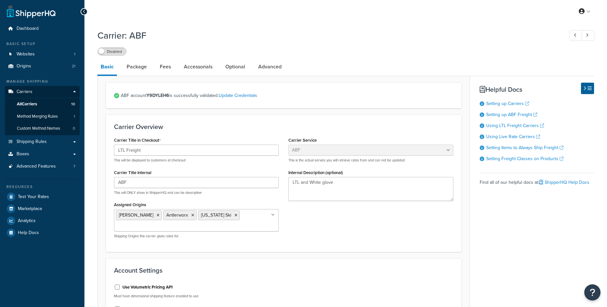
select select "abfFreight"
click at [118, 56] on div "Carrier: ABF Disabled Basic Package Fees Accessorials Optional Advanced ABF acc…" at bounding box center [345, 265] width 496 height 479
click at [119, 55] on label "Disabled" at bounding box center [112, 52] width 29 height 8
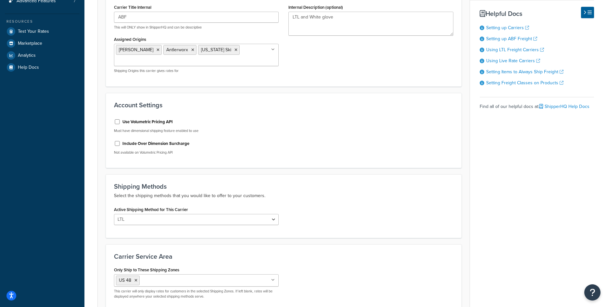
scroll to position [230, 0]
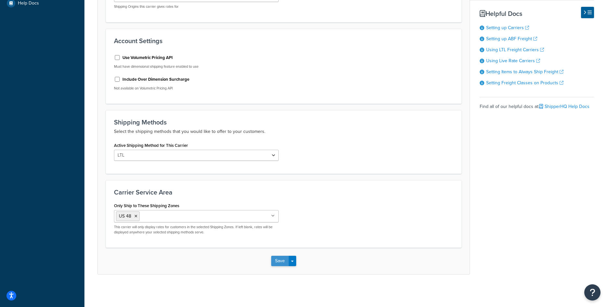
click at [282, 262] on button "Save" at bounding box center [280, 261] width 18 height 10
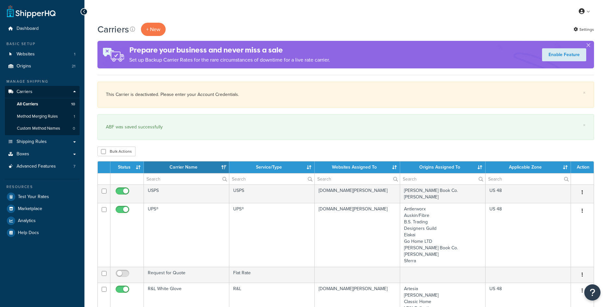
select select "15"
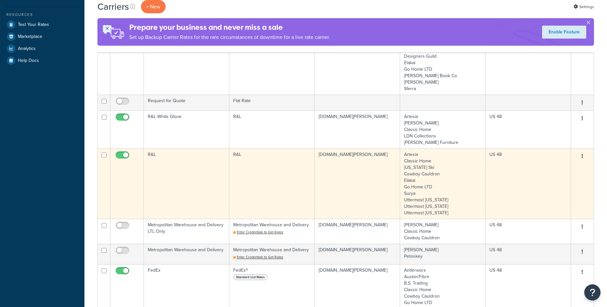
scroll to position [331, 0]
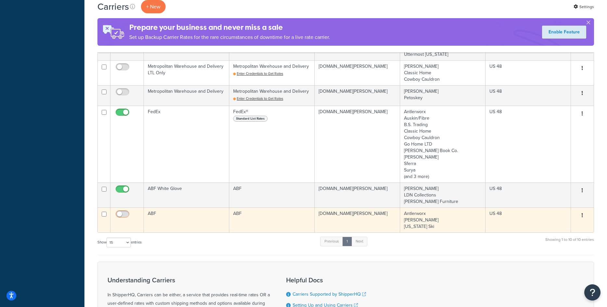
click at [127, 218] on input "checkbox" at bounding box center [123, 216] width 18 height 8
checkbox input "true"
